Goal: Task Accomplishment & Management: Use online tool/utility

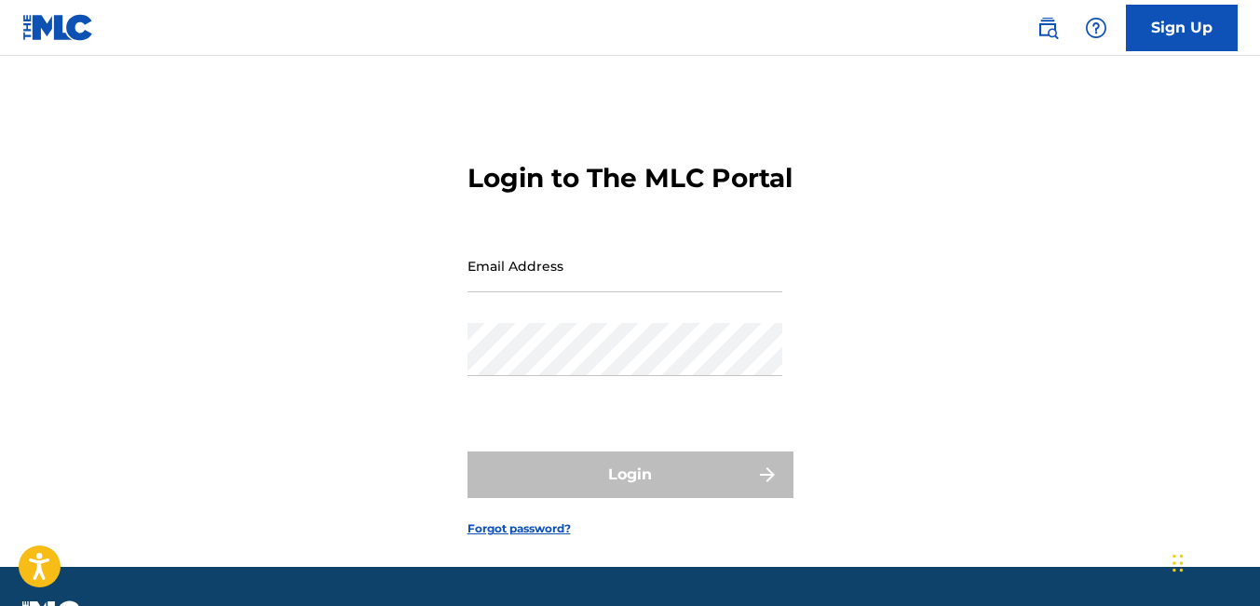
click at [531, 292] on input "Email Address" at bounding box center [625, 265] width 315 height 53
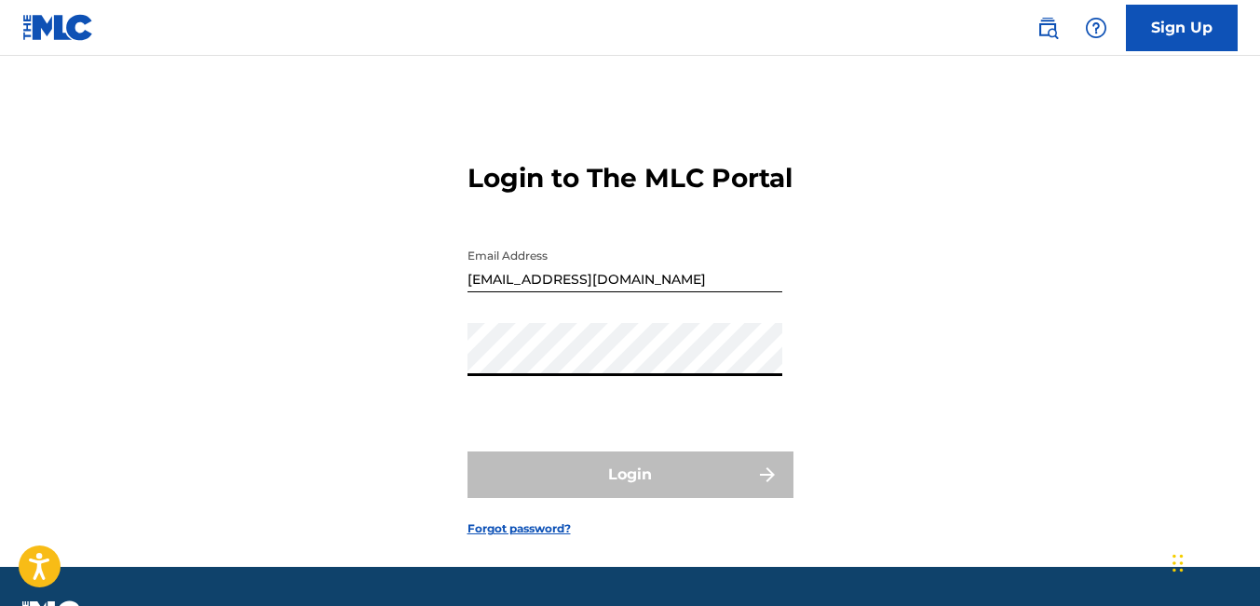
type input "[EMAIL_ADDRESS][DOMAIN_NAME]"
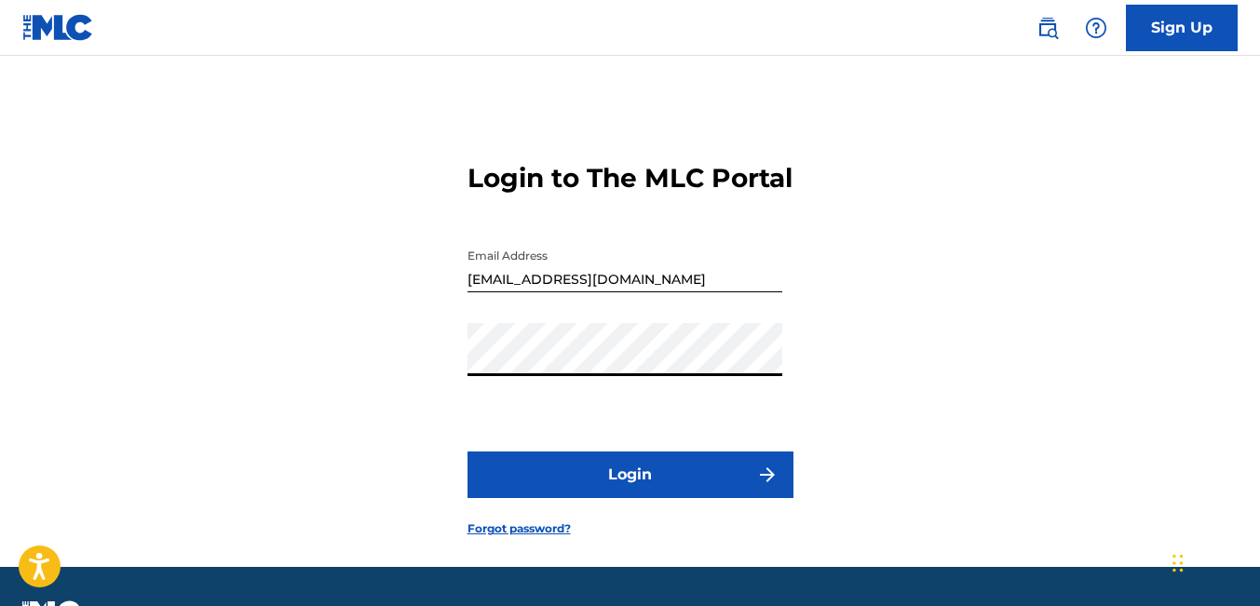
click at [585, 498] on button "Login" at bounding box center [631, 475] width 326 height 47
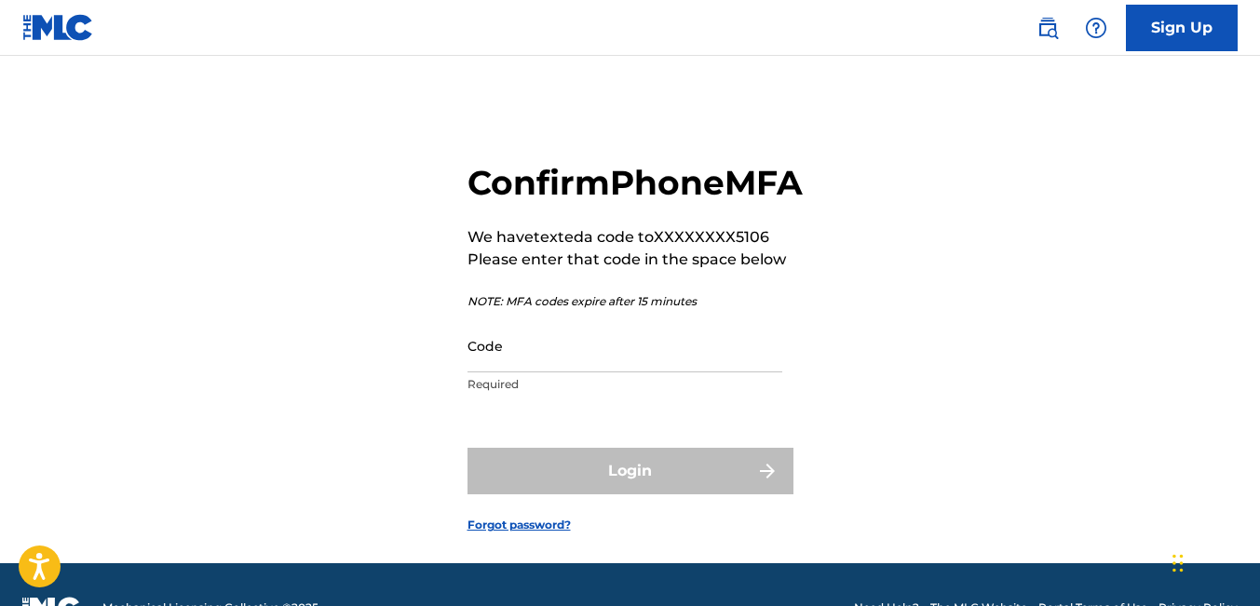
click at [511, 373] on input "Code" at bounding box center [625, 345] width 315 height 53
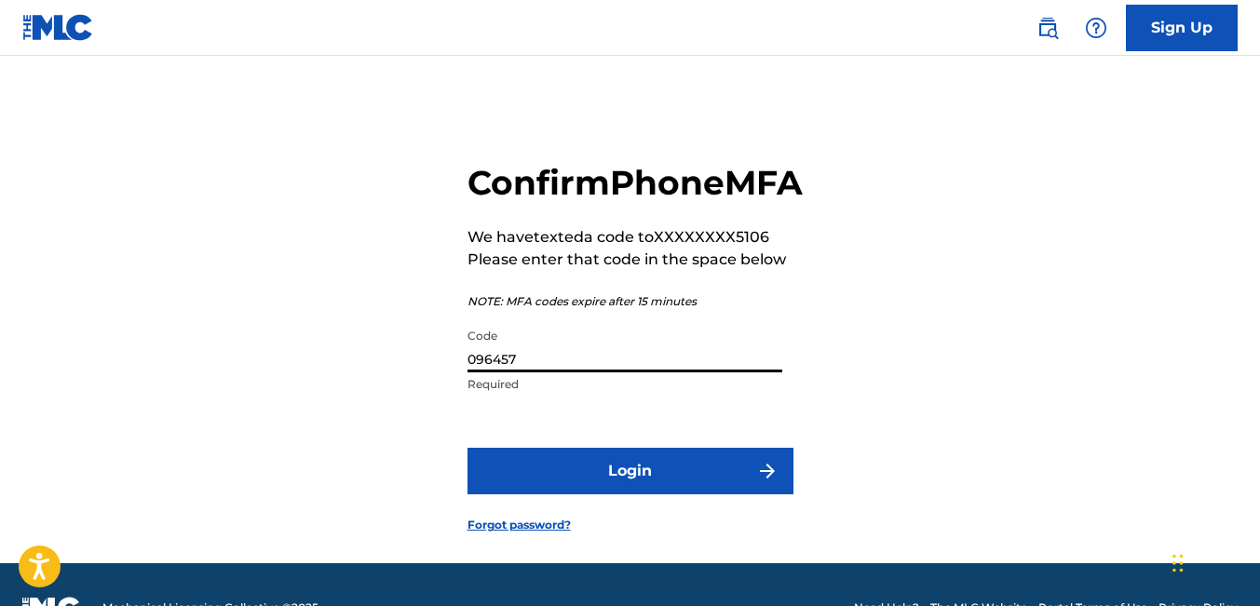
type input "096457"
click at [545, 495] on button "Login" at bounding box center [631, 471] width 326 height 47
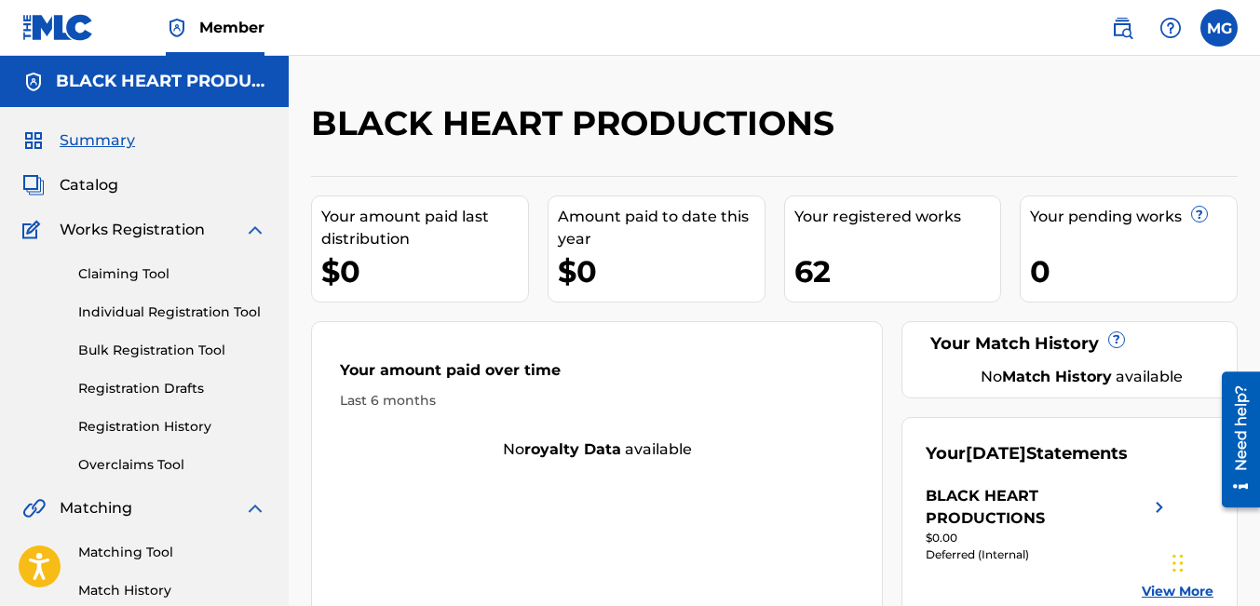
click at [100, 279] on link "Claiming Tool" at bounding box center [172, 275] width 188 height 20
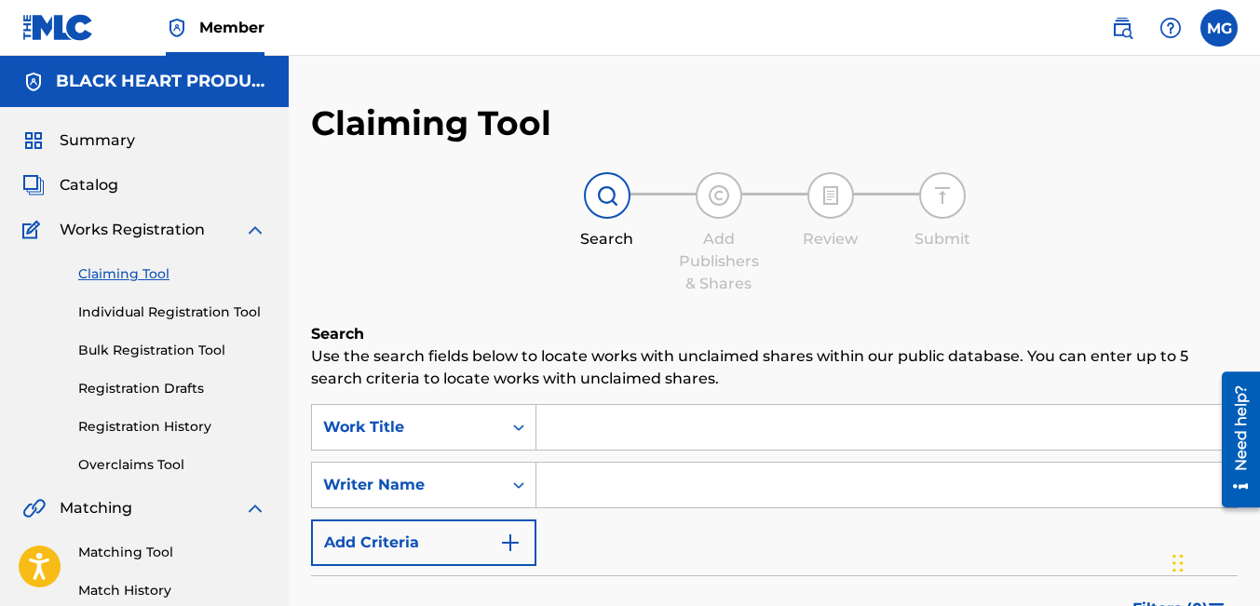
click at [149, 312] on link "Individual Registration Tool" at bounding box center [172, 313] width 188 height 20
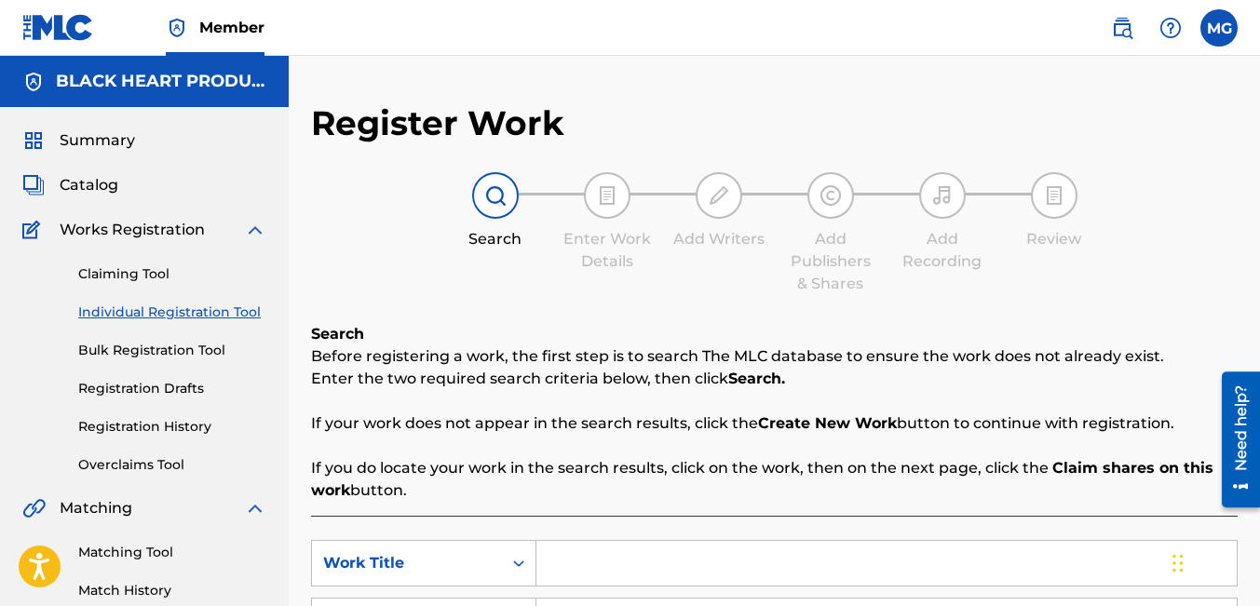
click at [1243, 251] on div "Register Work Search Enter Work Details Add Writers Add Publishers & Shares Add…" at bounding box center [774, 583] width 971 height 963
click at [789, 35] on nav "Member MG MG [PERSON_NAME] [PERSON_NAME][EMAIL_ADDRESS][DOMAIN_NAME] Notificati…" at bounding box center [630, 28] width 1260 height 56
click at [1160, 129] on div "Register Work Search Enter Work Details Add Writers Add Publishers & Shares Add…" at bounding box center [774, 471] width 927 height 739
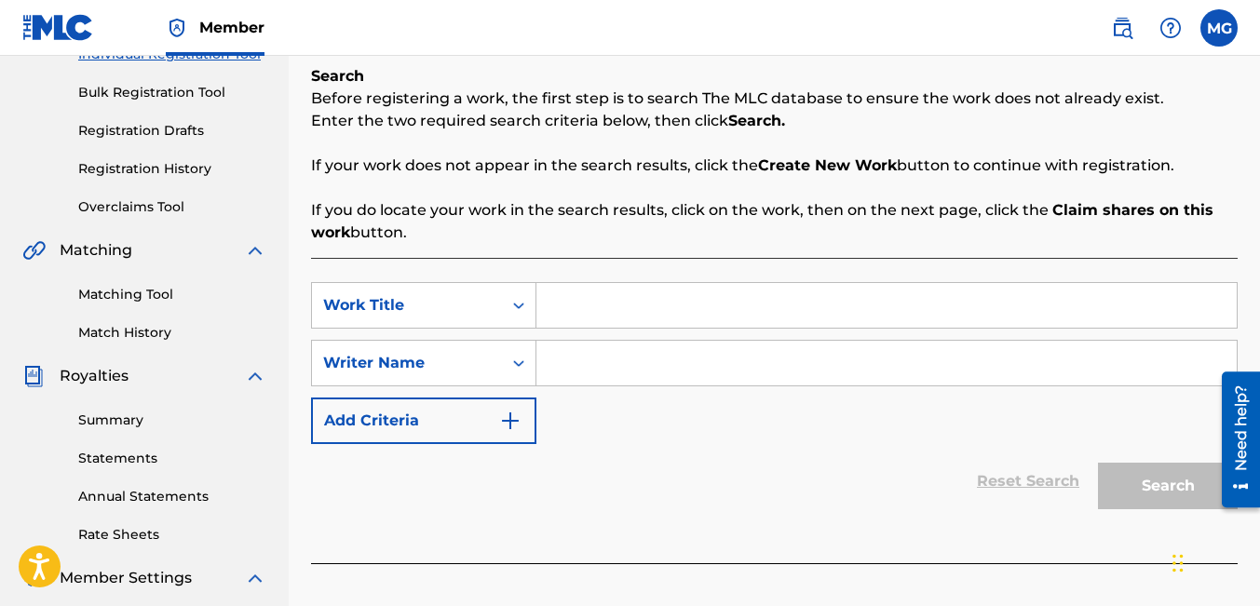
scroll to position [261, 0]
